Goal: Navigation & Orientation: Find specific page/section

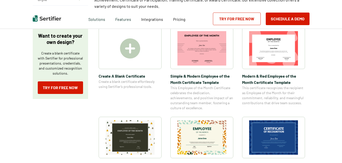
scroll to position [85, 0]
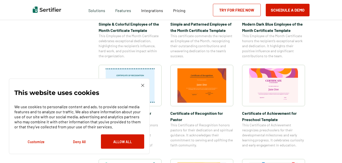
scroll to position [307, 0]
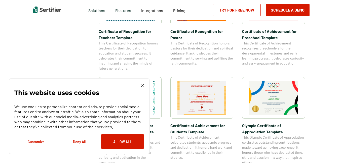
click at [143, 87] on div "This website uses cookies We use cookies to personalize content and ads, to pro…" at bounding box center [79, 116] width 130 height 65
click at [142, 86] on img at bounding box center [142, 85] width 3 height 3
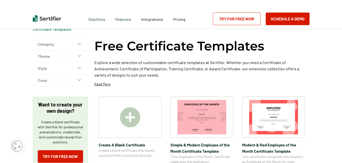
scroll to position [0, 0]
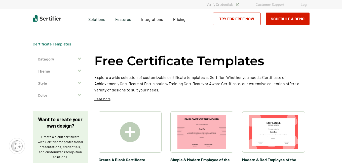
click at [65, 58] on button "Category" at bounding box center [60, 59] width 55 height 12
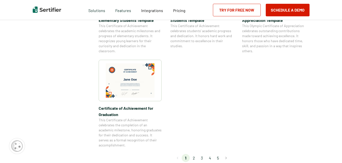
scroll to position [426, 0]
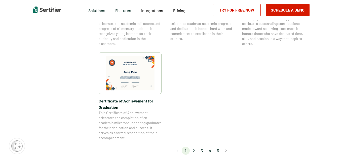
click at [194, 150] on li "2" at bounding box center [193, 151] width 8 height 8
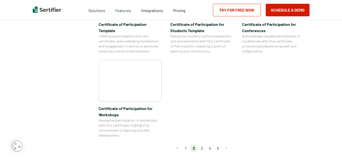
scroll to position [439, 0]
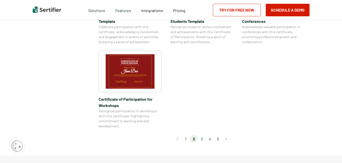
click at [205, 135] on li "3" at bounding box center [202, 139] width 8 height 8
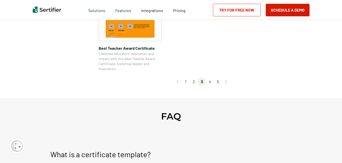
scroll to position [436, 0]
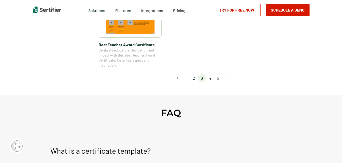
click at [211, 77] on li "4" at bounding box center [210, 78] width 8 height 8
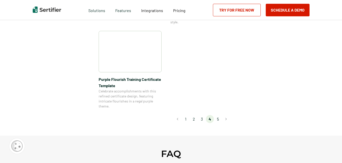
scroll to position [420, 0]
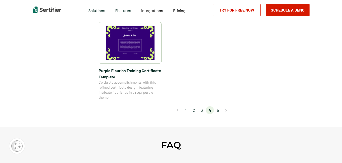
click at [218, 108] on li "5" at bounding box center [218, 110] width 8 height 8
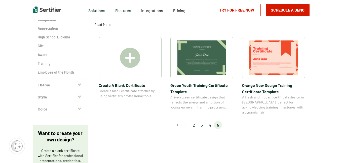
scroll to position [76, 0]
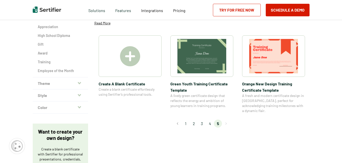
click at [186, 120] on li "1" at bounding box center [185, 124] width 8 height 8
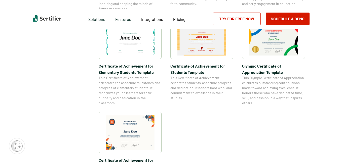
scroll to position [0, 0]
